Goal: Information Seeking & Learning: Learn about a topic

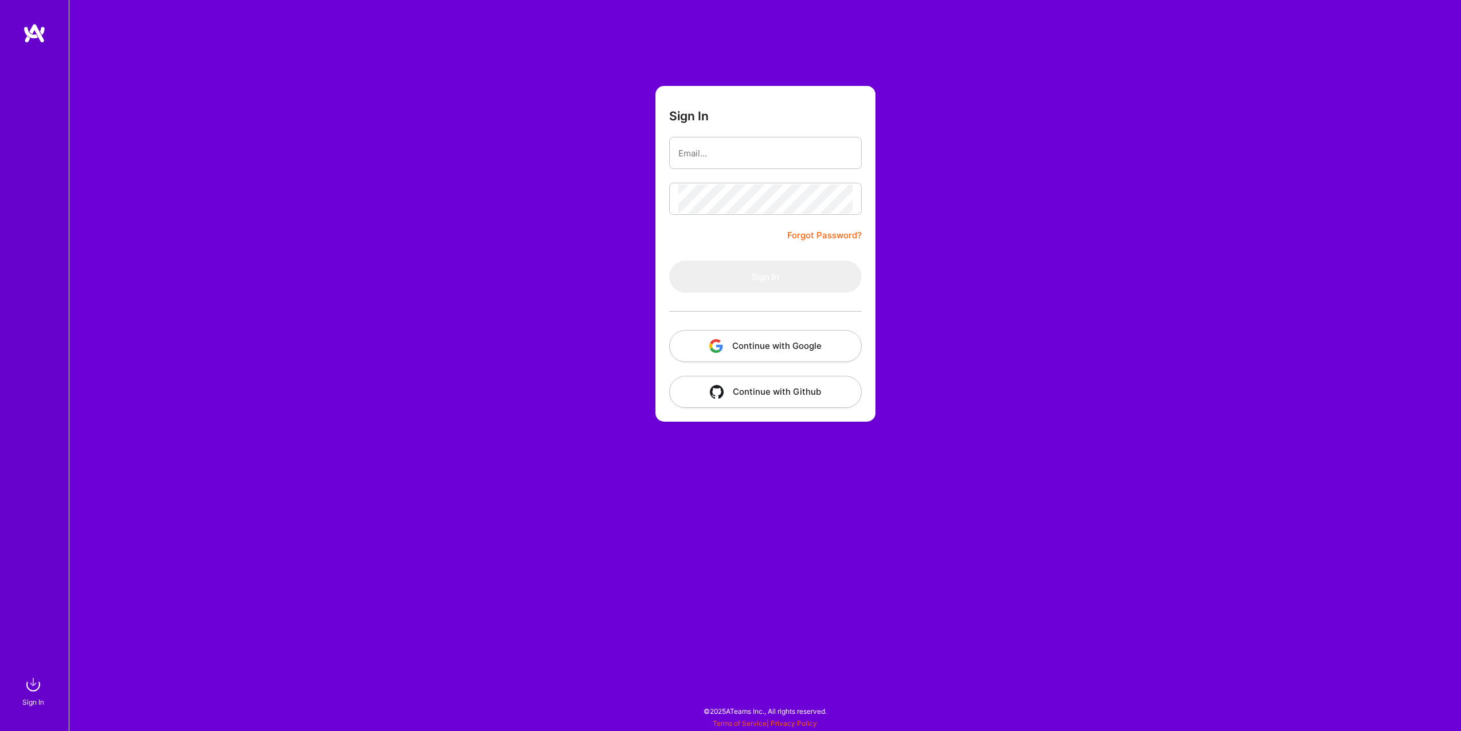
click at [780, 394] on button "Continue with Github" at bounding box center [765, 392] width 192 height 32
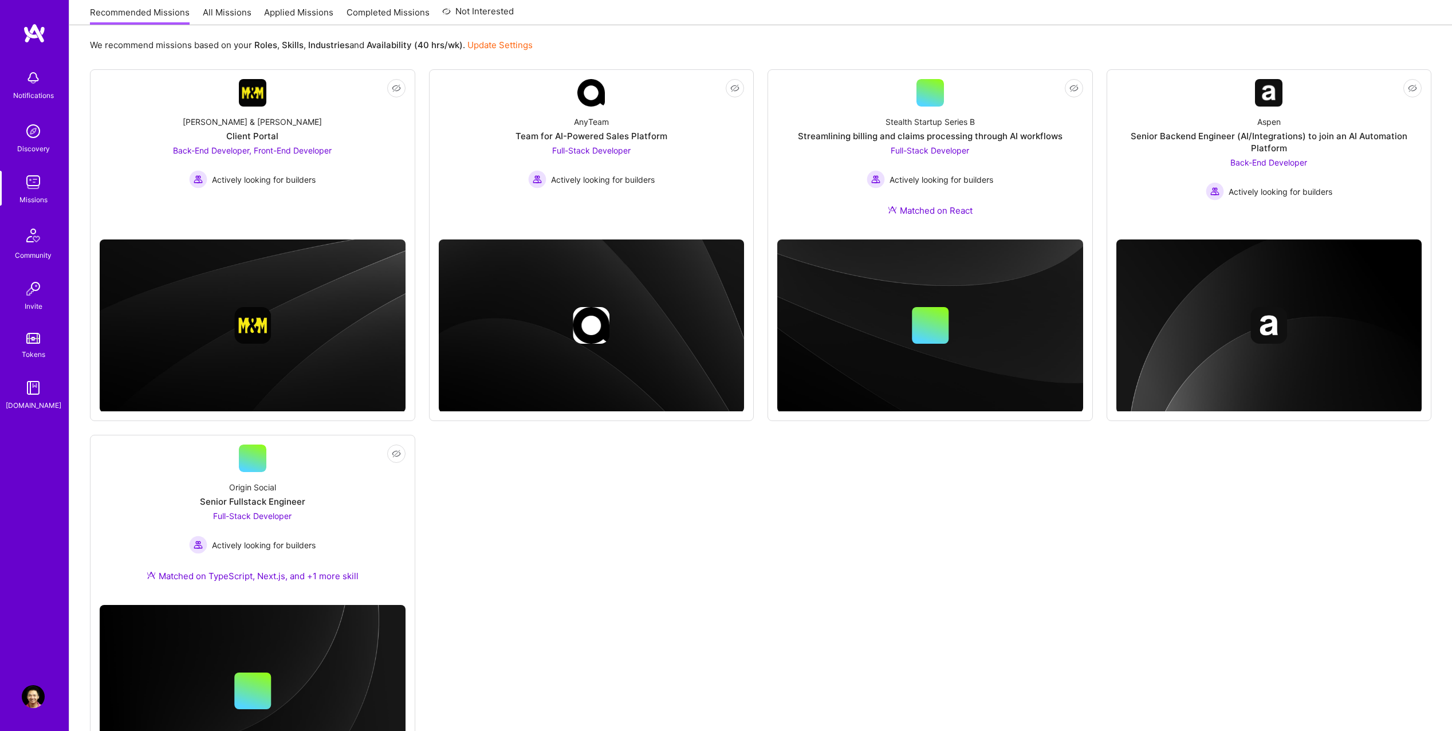
scroll to position [207, 0]
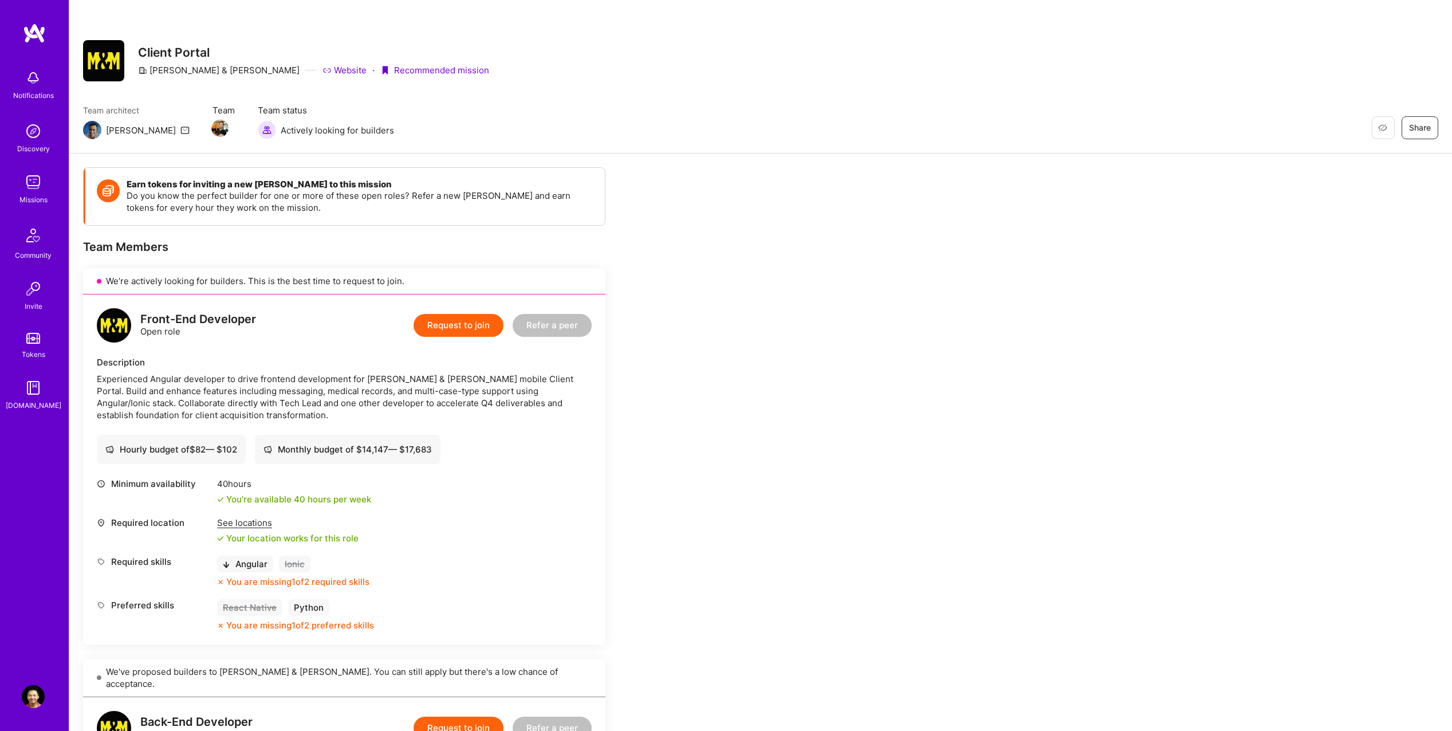
click at [1377, 133] on span "Not Interested" at bounding box center [1360, 128] width 54 height 12
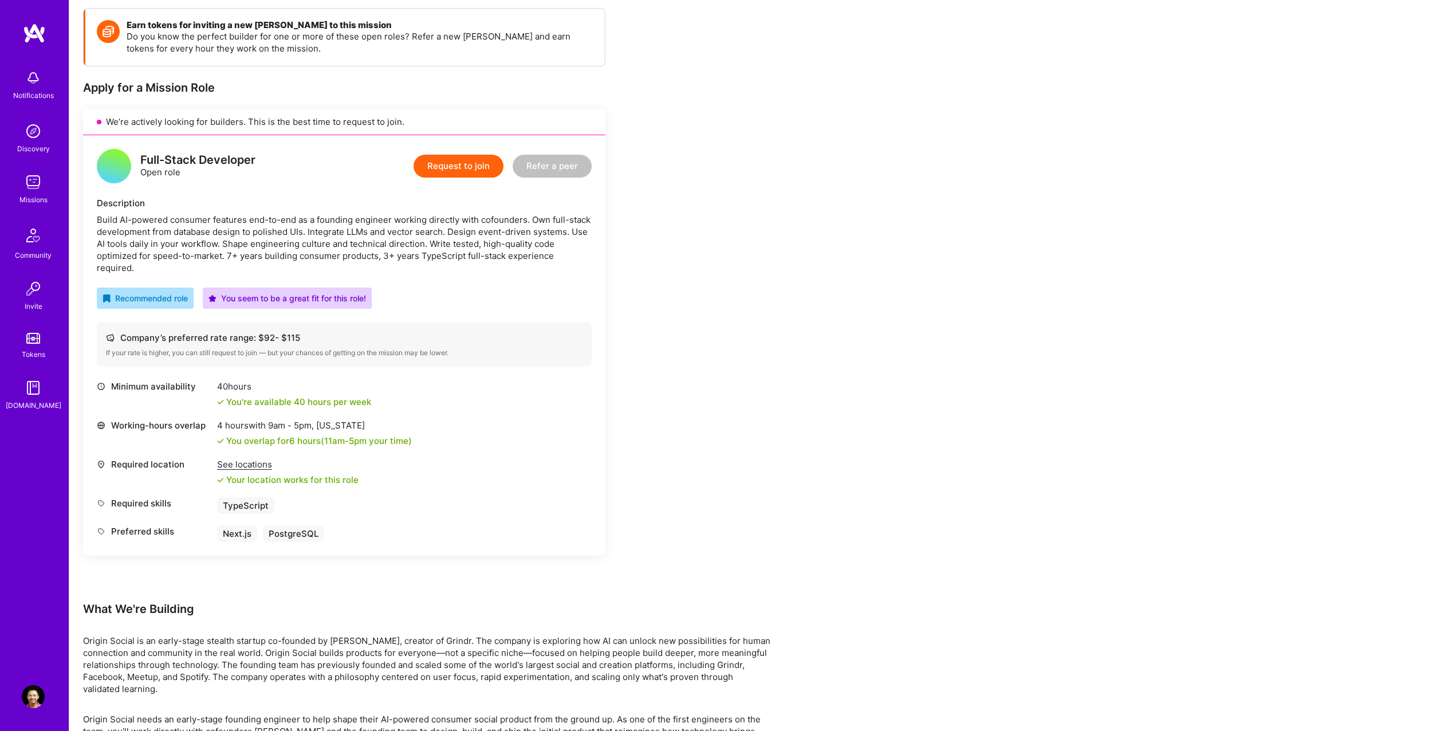
scroll to position [172, 0]
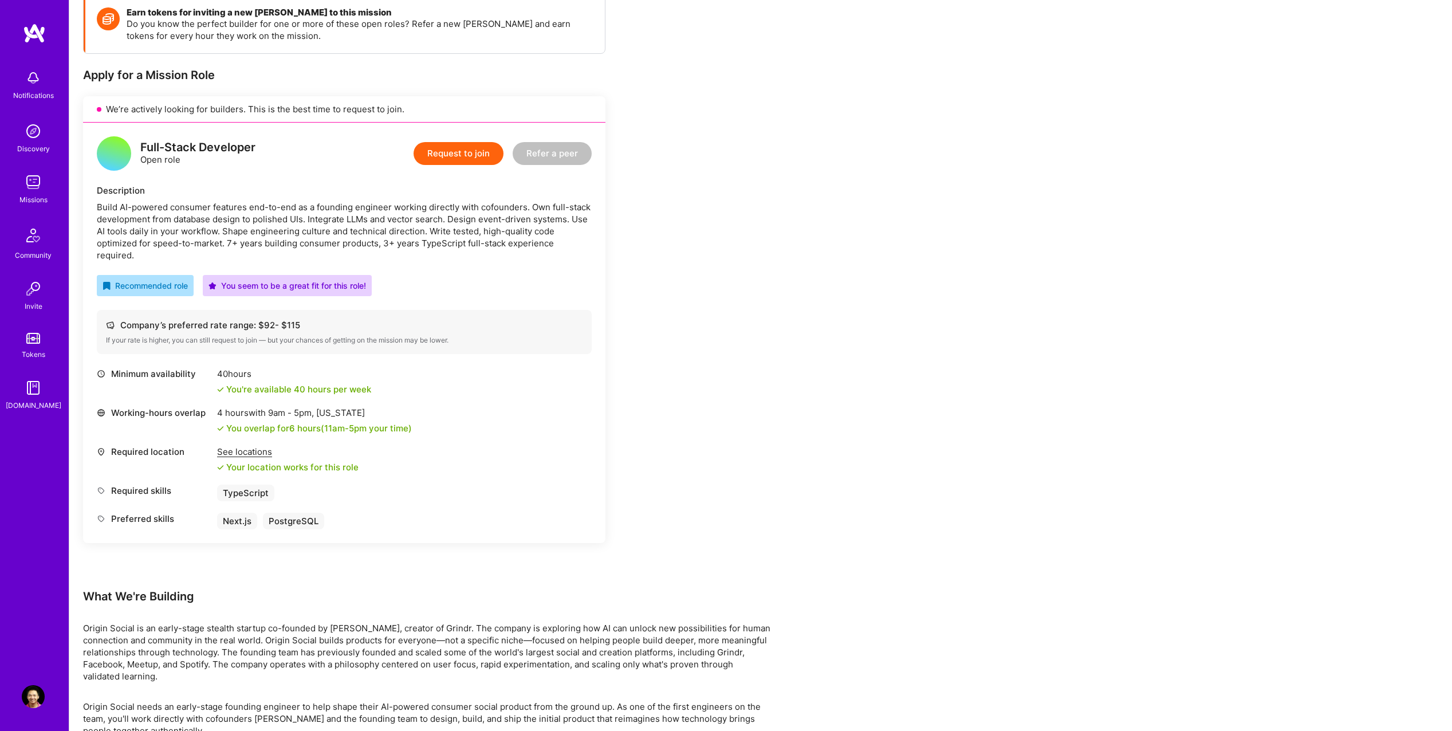
click at [502, 245] on div "Build AI-powered consumer features end-to-end as a founding engineer working di…" at bounding box center [344, 231] width 495 height 60
click at [813, 349] on div "Earn tokens for inviting a new [PERSON_NAME] to this mission Do you know the pe…" at bounding box center [760, 514] width 1383 height 1064
click at [768, 451] on div "Earn tokens for inviting a new [PERSON_NAME] to this mission Do you know the pe…" at bounding box center [426, 506] width 687 height 1023
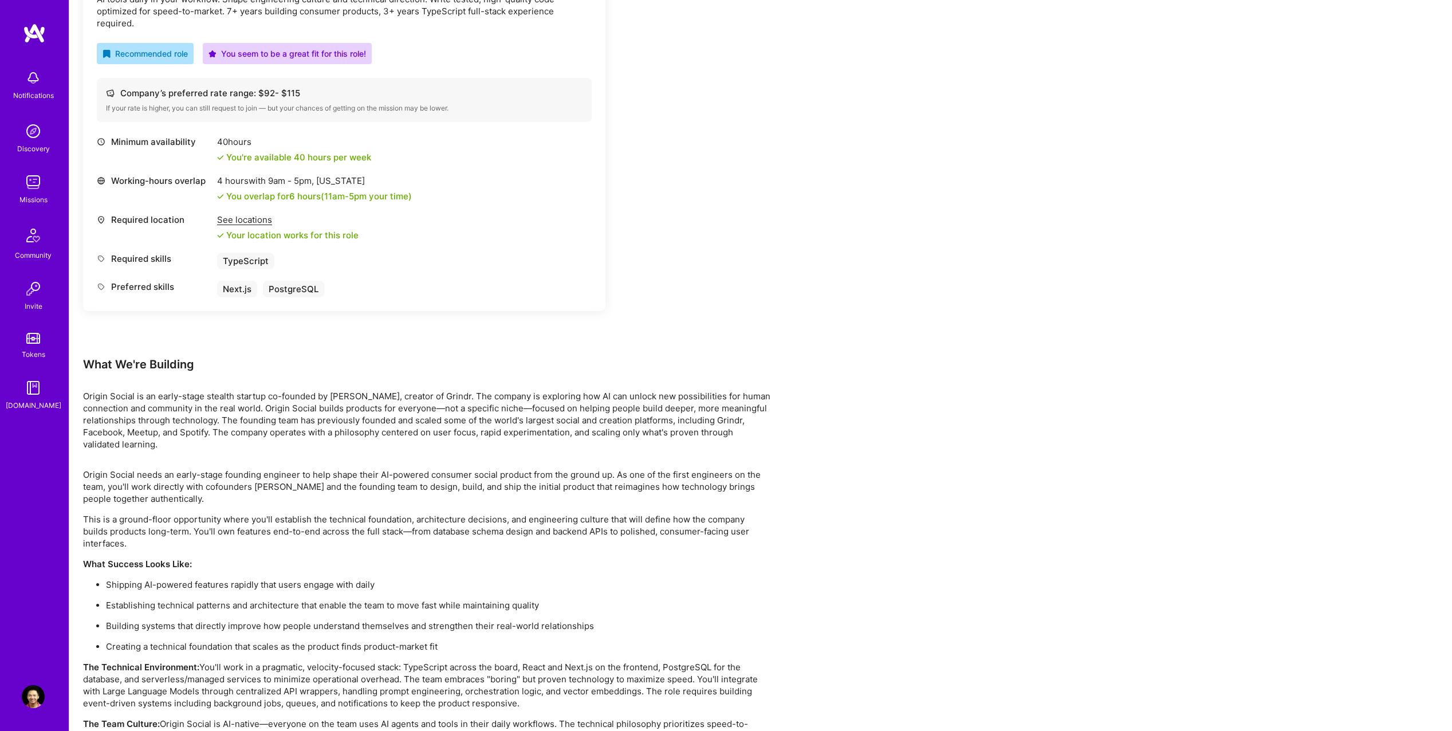
scroll to position [405, 0]
drag, startPoint x: 723, startPoint y: 306, endPoint x: 714, endPoint y: 187, distance: 120.1
click at [714, 187] on div "Earn tokens for inviting a new [PERSON_NAME] to this mission Do you know the pe…" at bounding box center [426, 273] width 687 height 1023
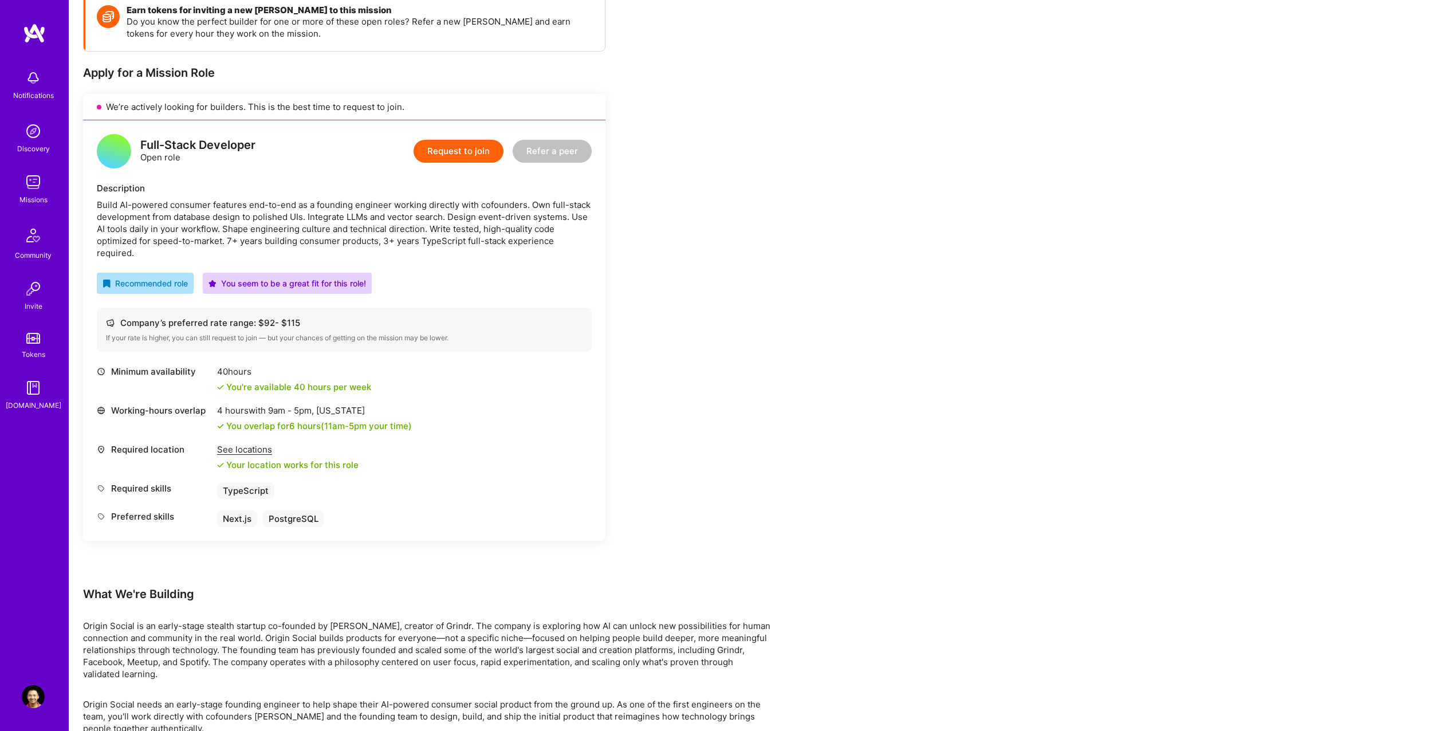
scroll to position [176, 0]
drag, startPoint x: 485, startPoint y: 219, endPoint x: 478, endPoint y: 221, distance: 7.1
drag, startPoint x: 478, startPoint y: 221, endPoint x: 428, endPoint y: 223, distance: 49.9
click at [428, 223] on div "Build AI-powered consumer features end-to-end as a founding engineer working di…" at bounding box center [344, 227] width 495 height 60
click at [432, 223] on div "Build AI-powered consumer features end-to-end as a founding engineer working di…" at bounding box center [344, 227] width 495 height 60
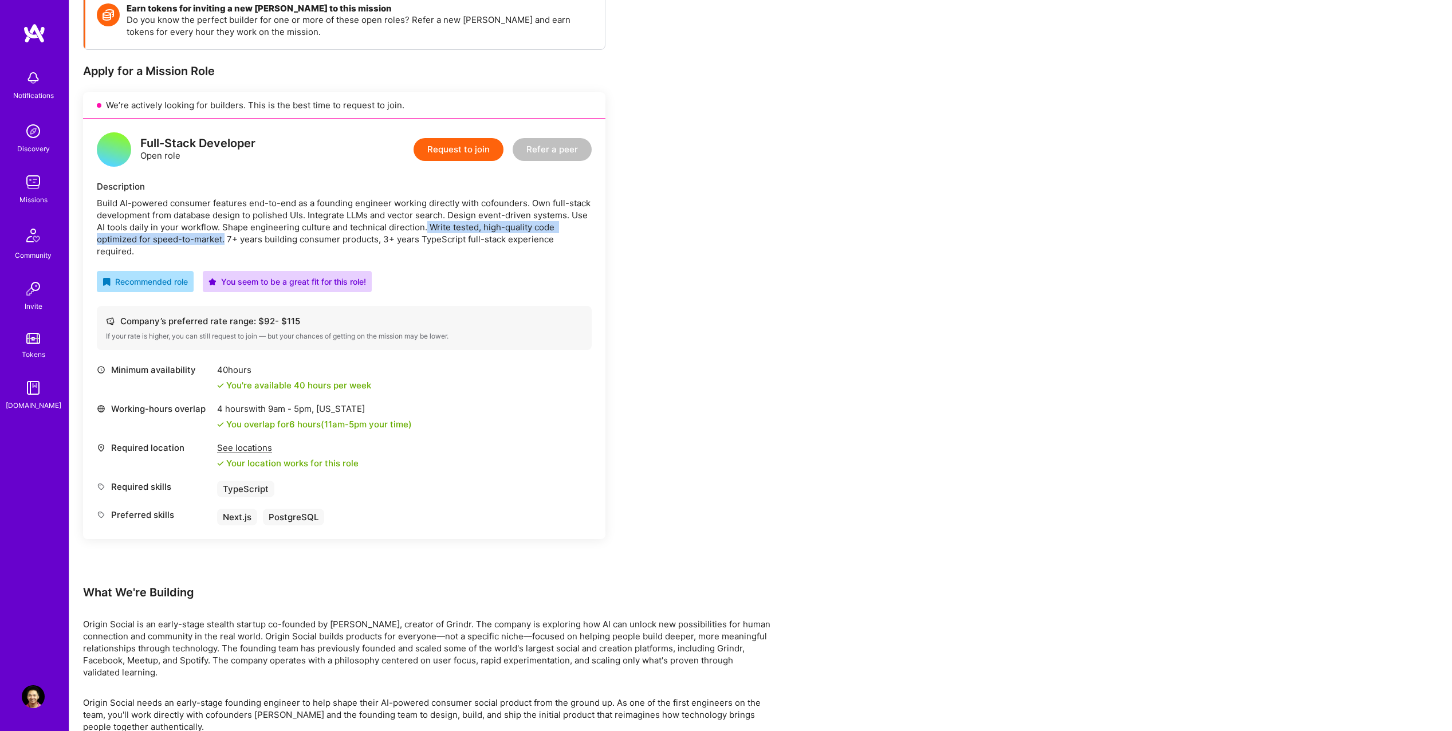
drag, startPoint x: 425, startPoint y: 226, endPoint x: 223, endPoint y: 238, distance: 202.0
click at [223, 238] on div "Build AI-powered consumer features end-to-end as a founding engineer working di…" at bounding box center [344, 227] width 495 height 60
copy div "Write tested, high-quality code optimized for speed-to-market."
click at [873, 327] on div "Earn tokens for inviting a new [PERSON_NAME] to this mission Do you know the pe…" at bounding box center [760, 510] width 1383 height 1064
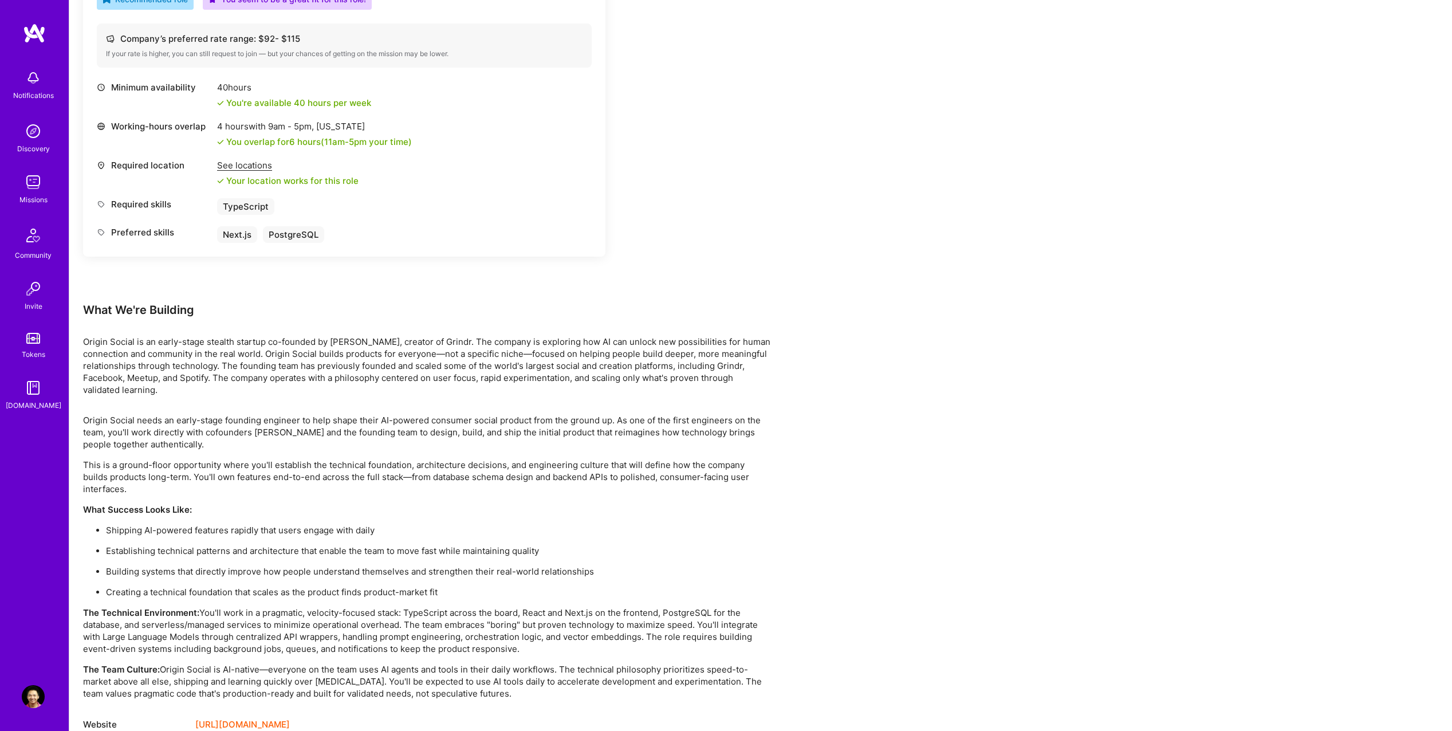
scroll to position [462, 0]
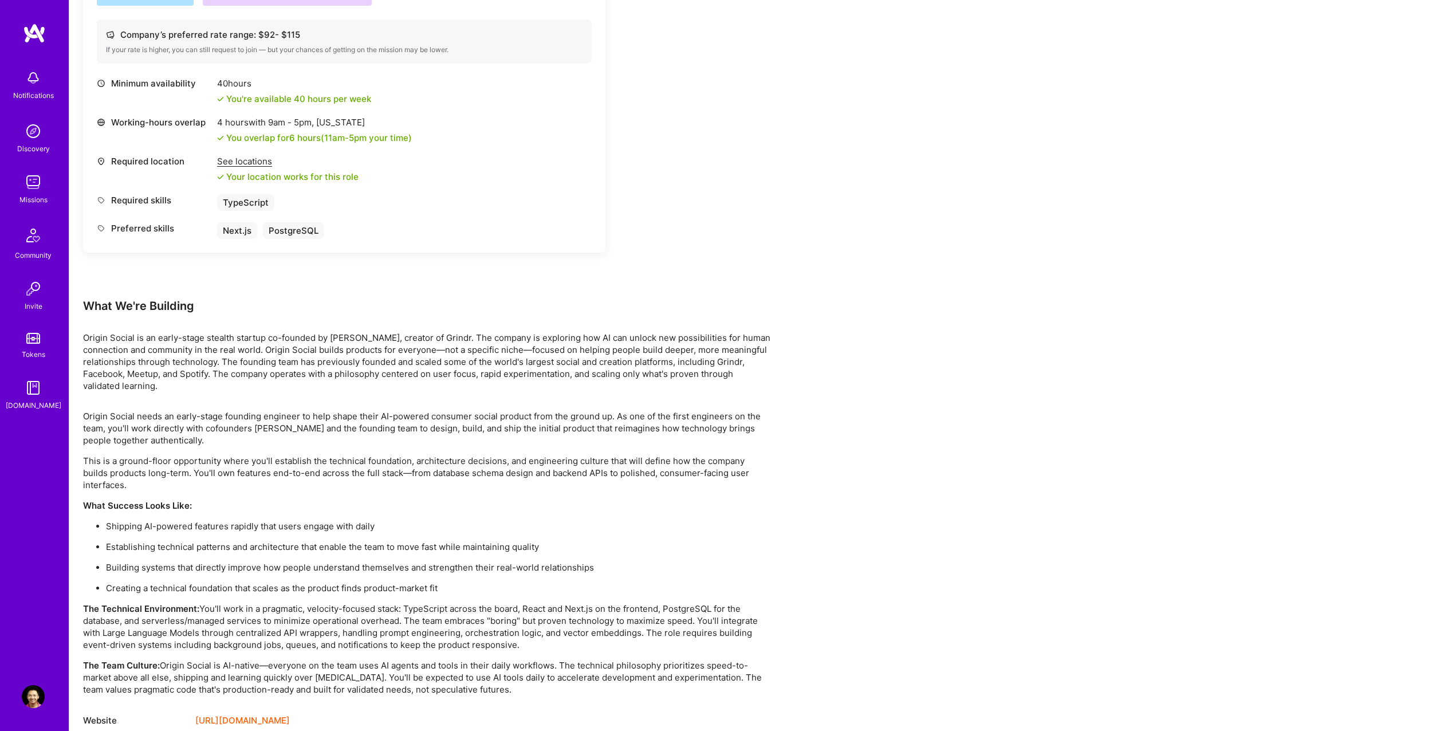
click at [1014, 205] on div "Earn tokens for inviting a new [PERSON_NAME] to this mission Do you know the pe…" at bounding box center [760, 223] width 1383 height 1064
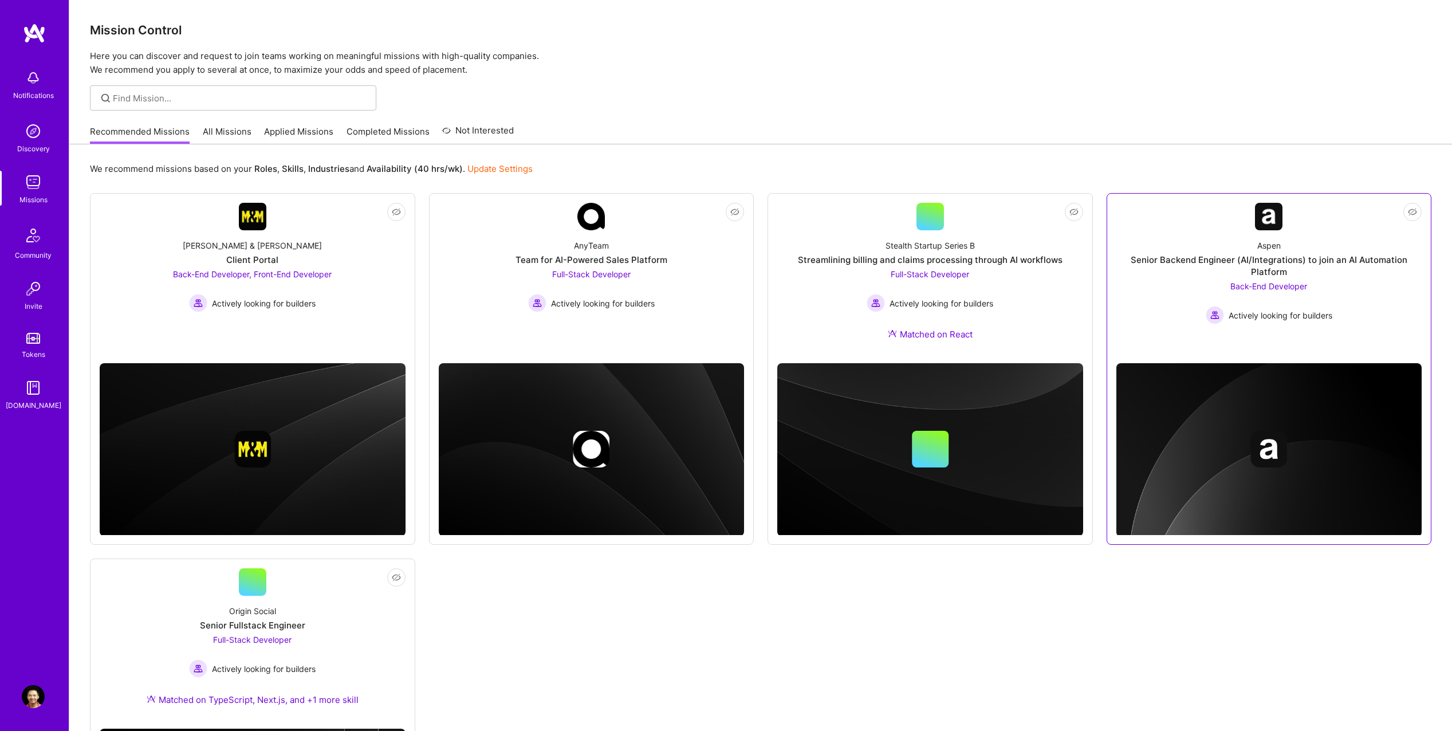
click at [1253, 241] on div "Aspen Senior Backend Engineer (AI/Integrations) to join an AI Automation Platfo…" at bounding box center [1269, 277] width 306 height 94
